Goal: Transaction & Acquisition: Purchase product/service

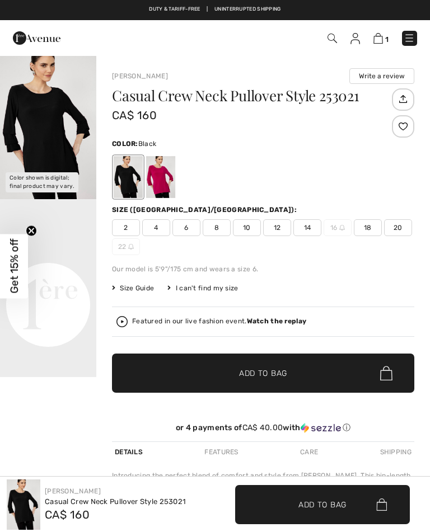
checkbox input "true"
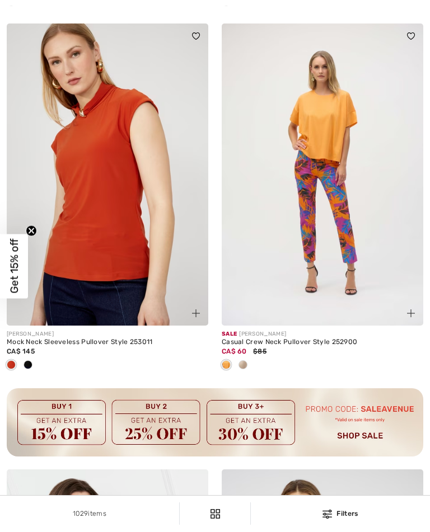
checkbox input "true"
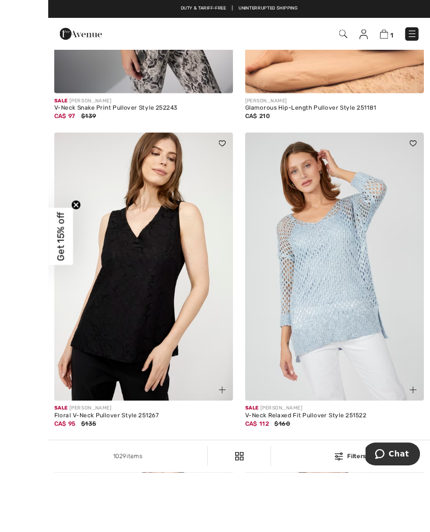
scroll to position [5369, 0]
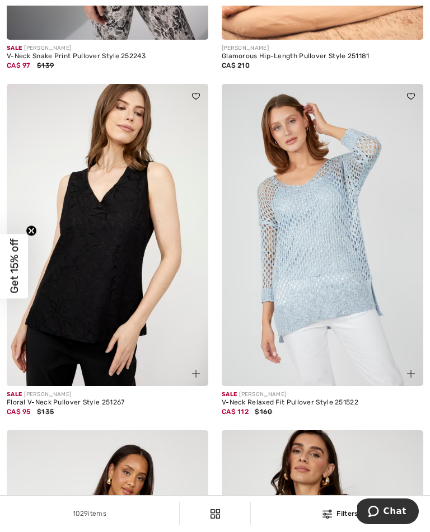
click at [332, 277] on img at bounding box center [322, 235] width 201 height 302
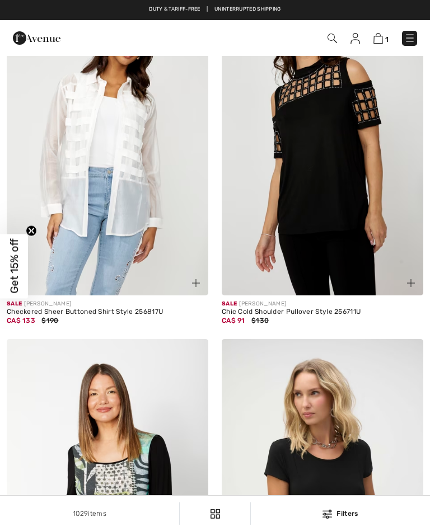
checkbox input "true"
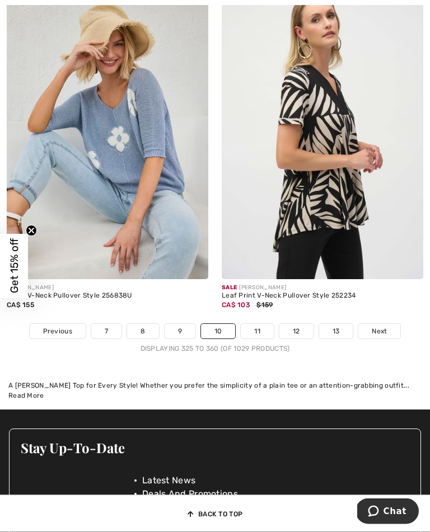
scroll to position [6297, 0]
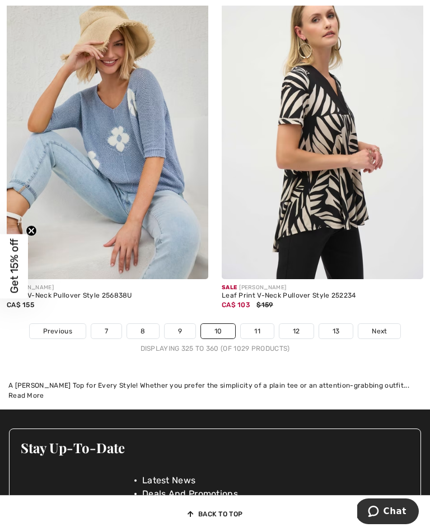
click at [256, 338] on link "11" at bounding box center [257, 331] width 33 height 15
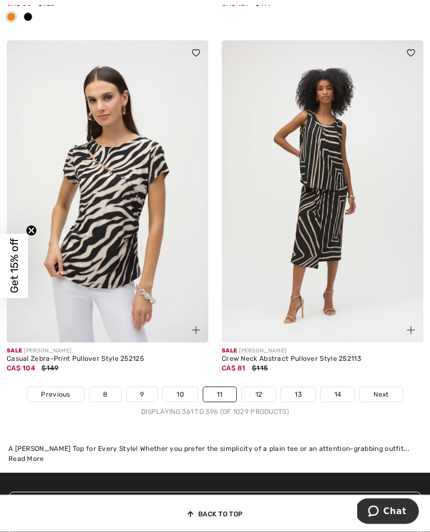
scroll to position [6554, 0]
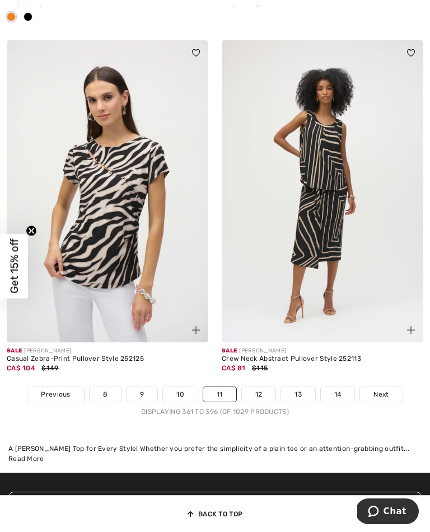
click at [255, 402] on link "12" at bounding box center [259, 394] width 34 height 15
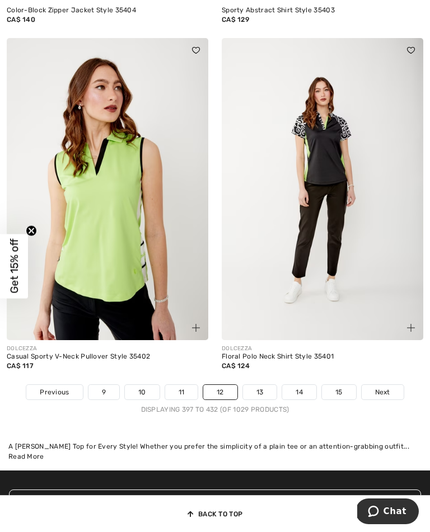
scroll to position [6585, 0]
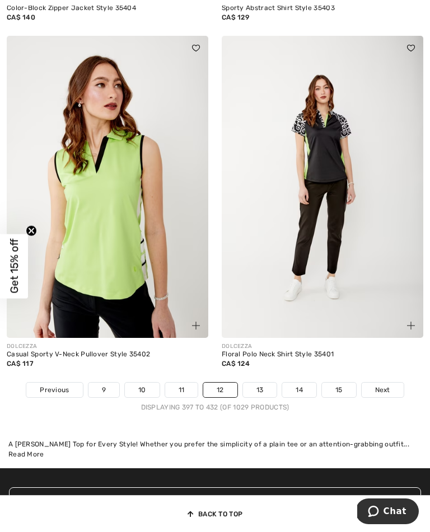
click at [258, 395] on link "13" at bounding box center [260, 390] width 34 height 15
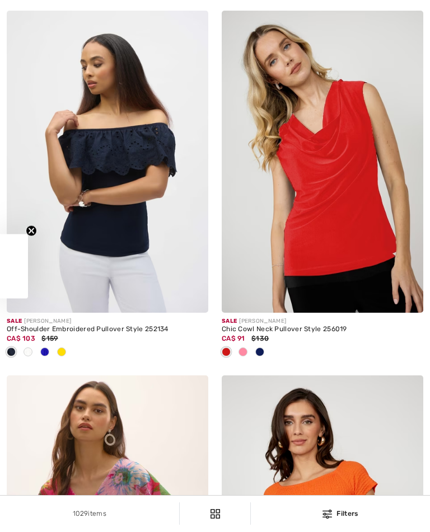
checkbox input "true"
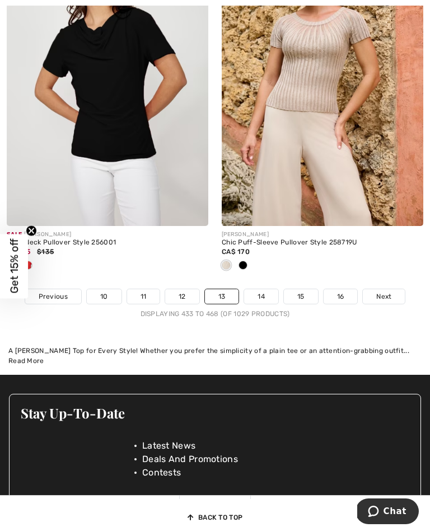
scroll to position [6505, 0]
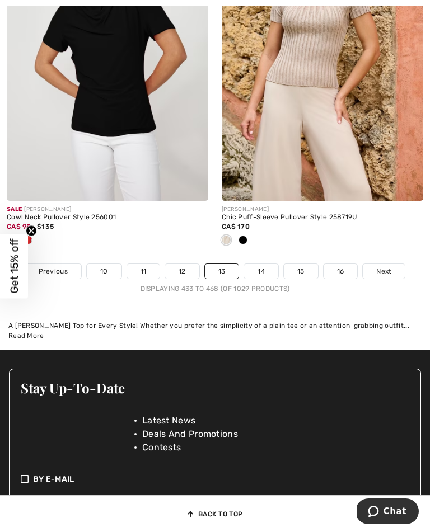
click at [258, 275] on link "14" at bounding box center [261, 271] width 34 height 15
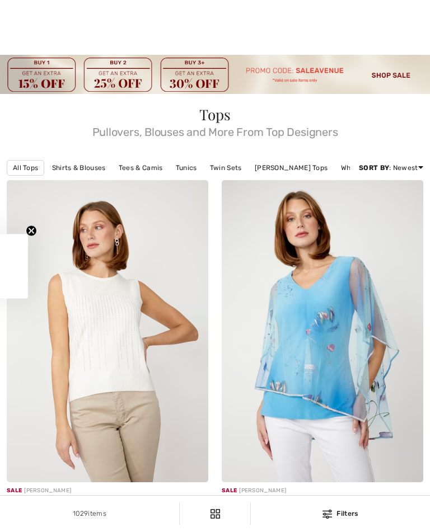
checkbox input "true"
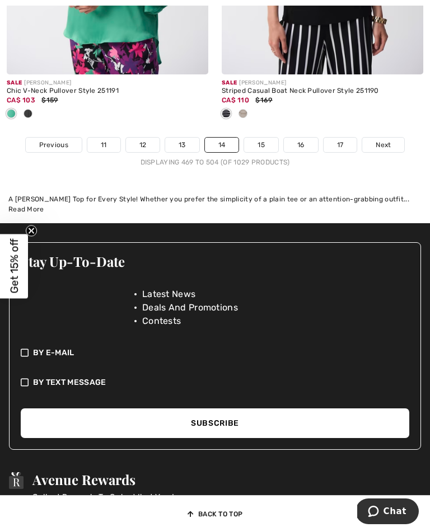
scroll to position [6784, 0]
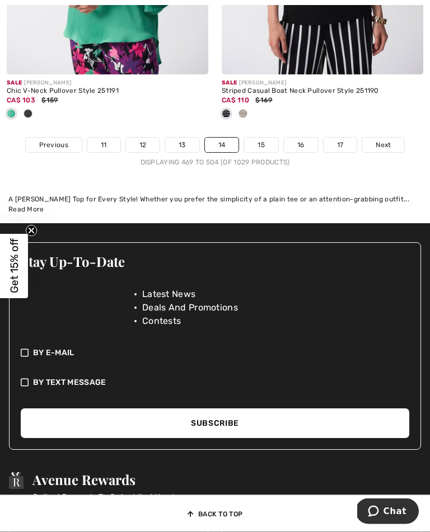
click at [339, 148] on link "17" at bounding box center [340, 145] width 34 height 15
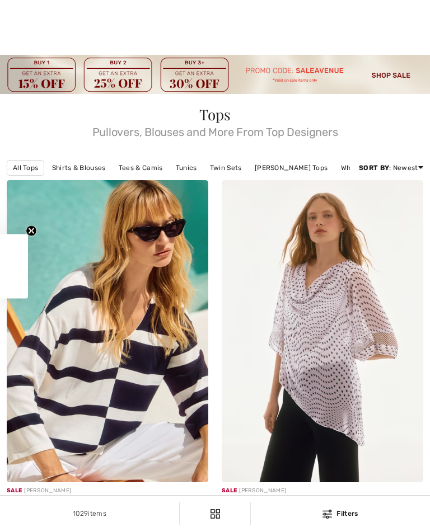
checkbox input "true"
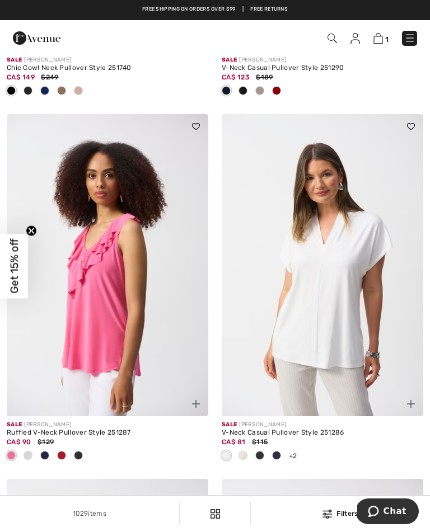
scroll to position [775, 0]
